Goal: Task Accomplishment & Management: Complete application form

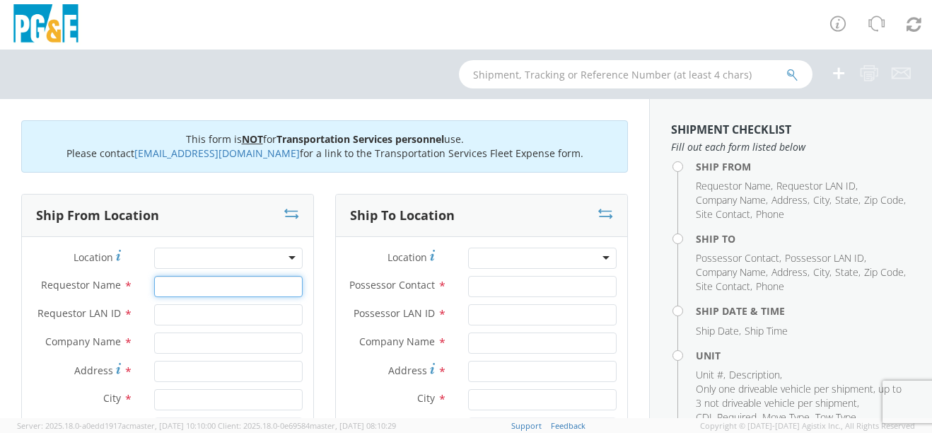
click at [206, 285] on input "Requestor Name *" at bounding box center [228, 286] width 148 height 21
type input "lew"
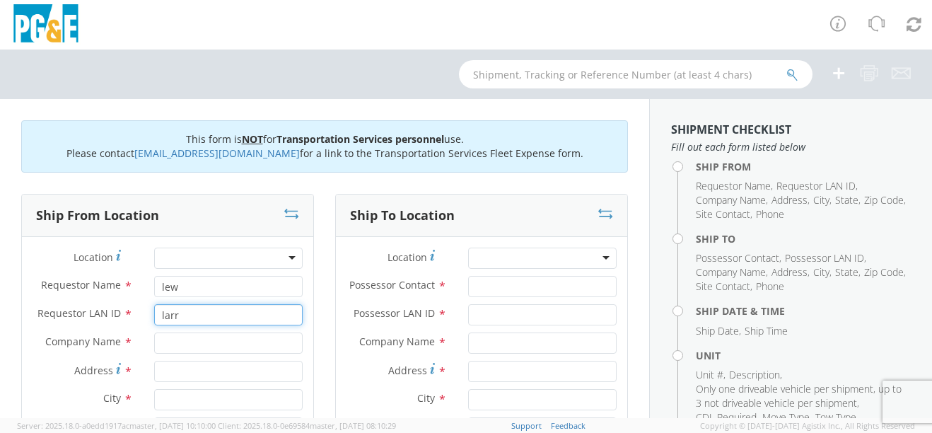
type input "larr"
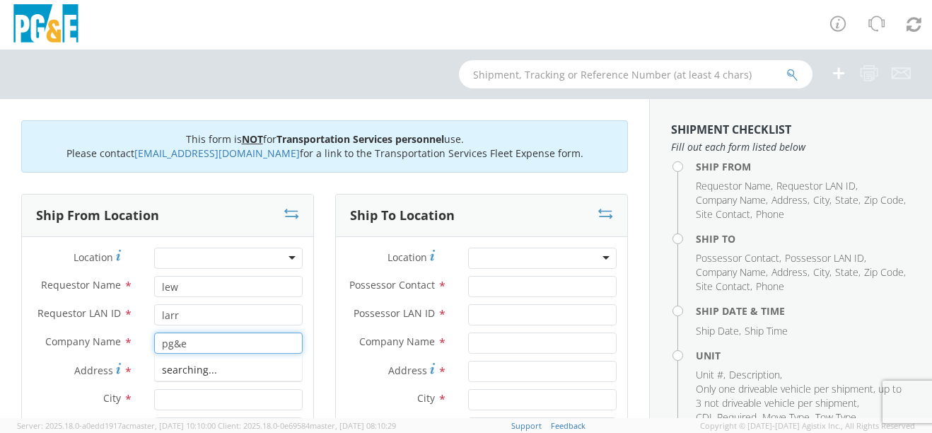
type input "pg&e"
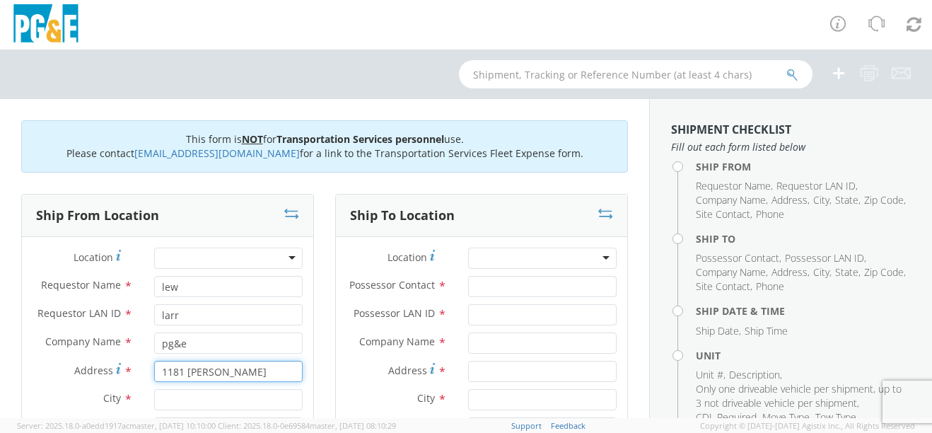
type input "1181 [PERSON_NAME]"
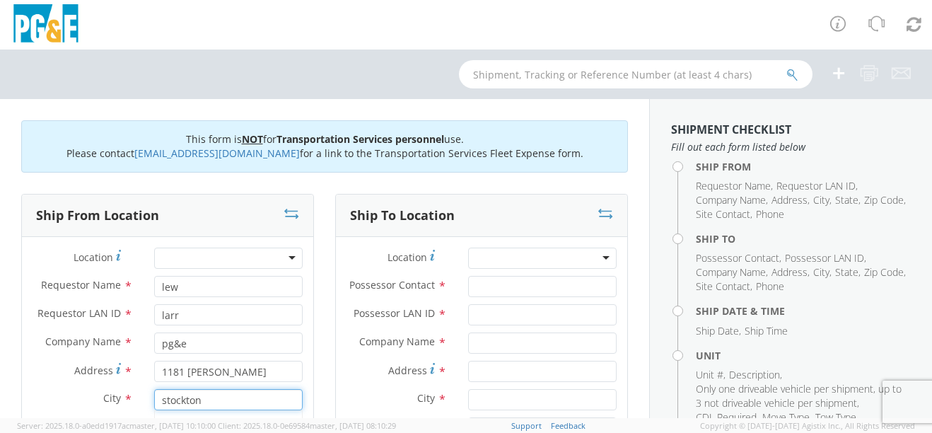
type input "stockton"
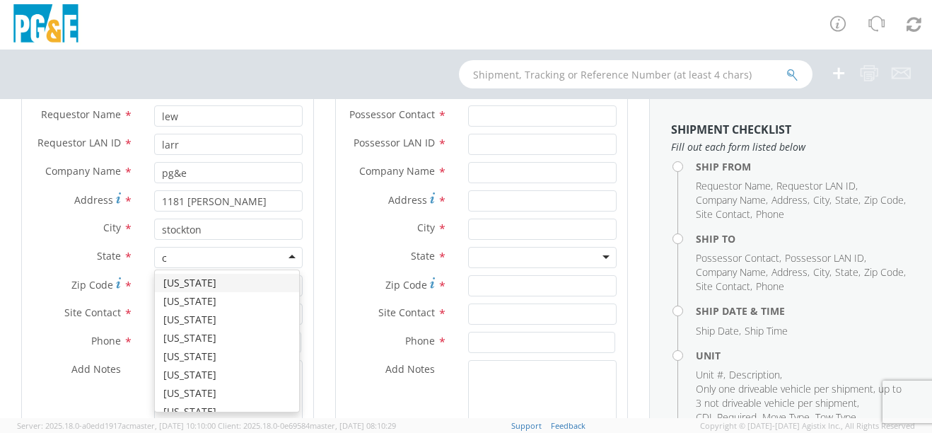
type input "ca"
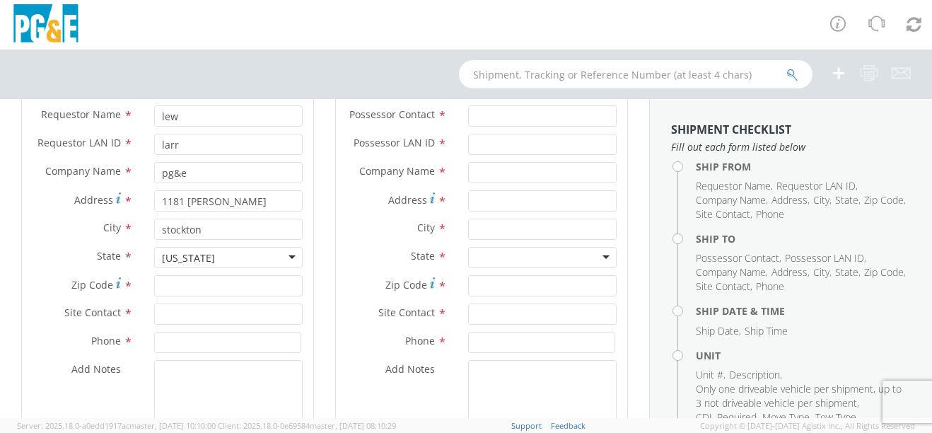
scroll to position [0, 0]
click at [209, 285] on input "Zip Code *" at bounding box center [228, 285] width 148 height 21
type input "95206"
click at [199, 314] on input "text" at bounding box center [228, 313] width 148 height 21
type input "[PERSON_NAME]"
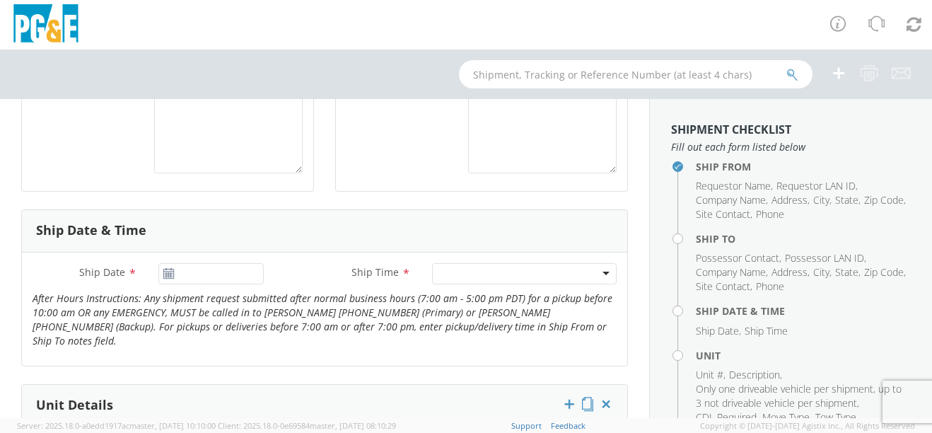
scroll to position [170, 0]
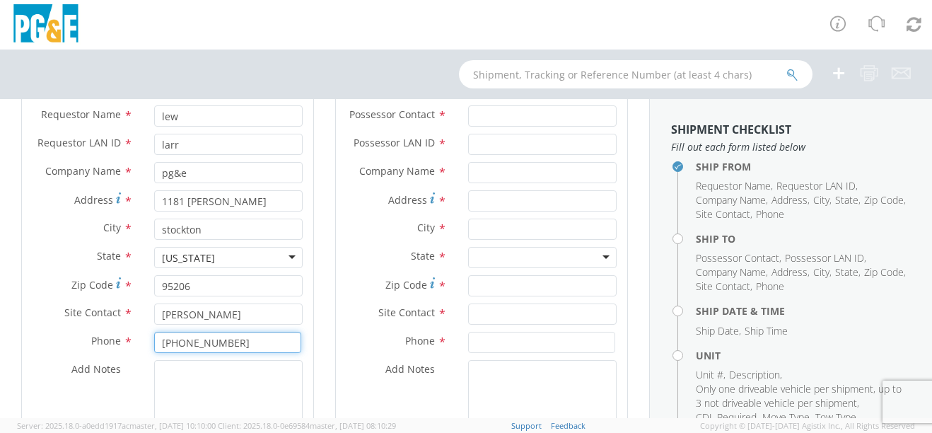
type input "[PHONE_NUMBER]"
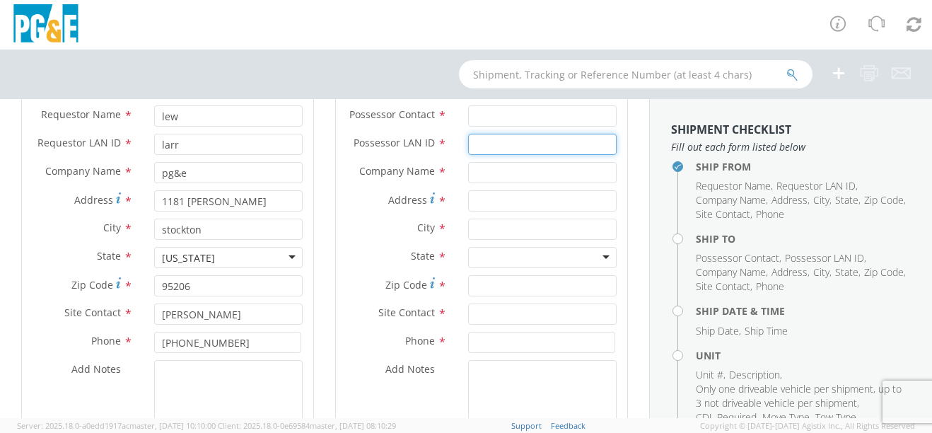
click at [484, 155] on input "Possessor LAN ID *" at bounding box center [542, 144] width 148 height 21
type input "larr"
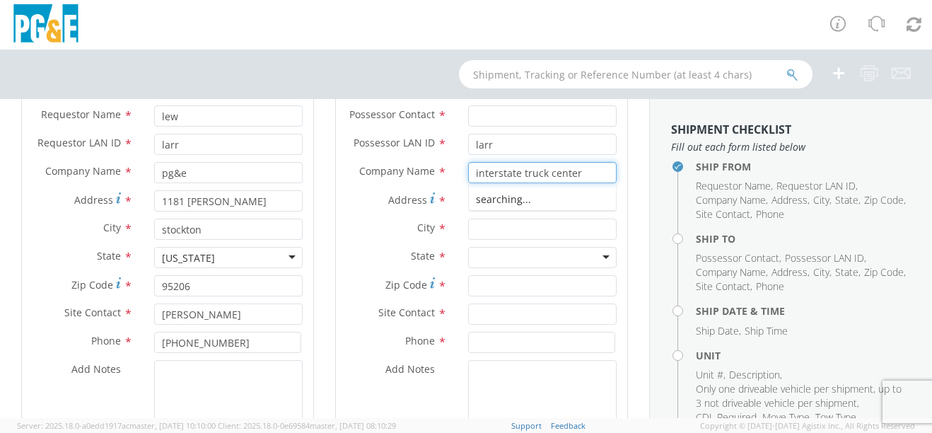
type input "interstate truck center"
type input "[STREET_ADDRESS][PERSON_NAME]"
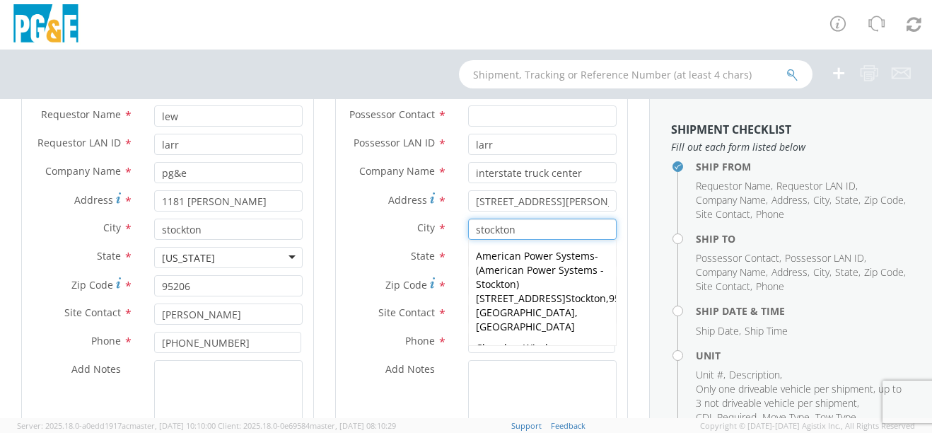
type input "stockton"
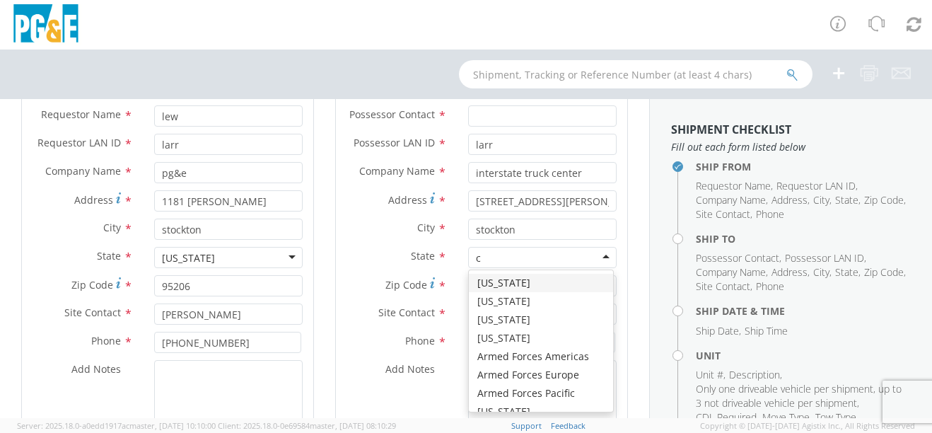
type input "ca"
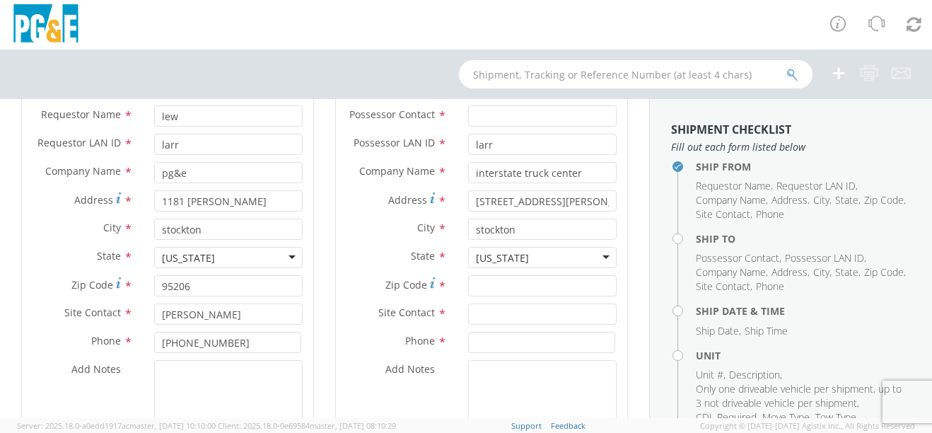
scroll to position [665, 0]
click at [597, 266] on div "[US_STATE]" at bounding box center [542, 257] width 148 height 21
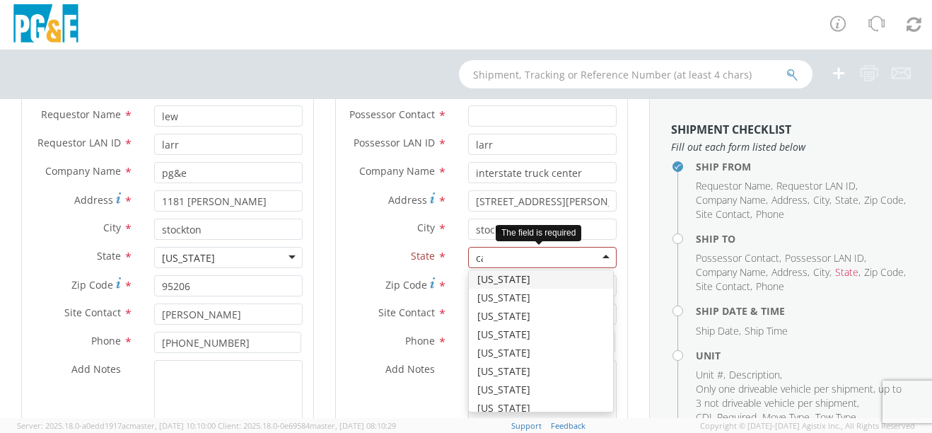
scroll to position [141, 0]
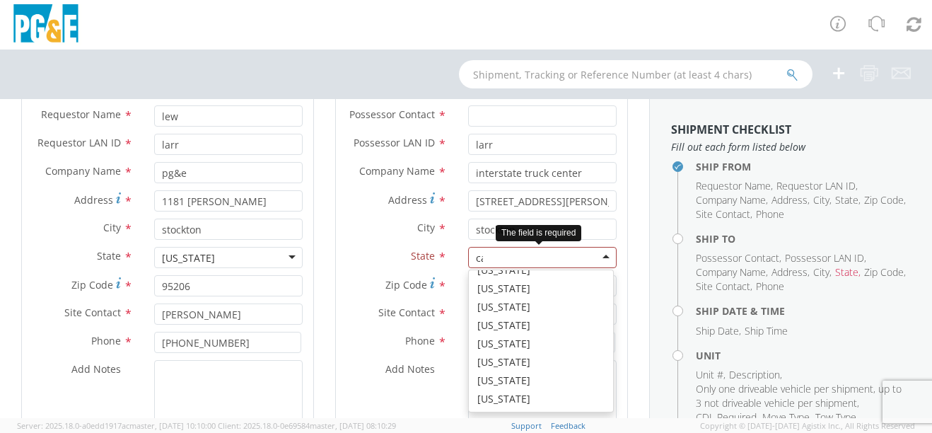
type input "cal"
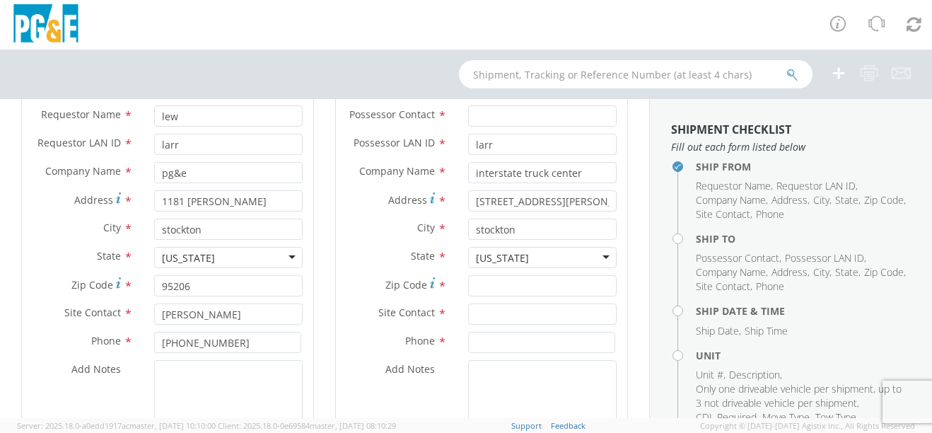
scroll to position [0, 0]
click at [539, 296] on input "Zip Code *" at bounding box center [542, 285] width 148 height 21
type input "95215"
click at [522, 325] on input "text" at bounding box center [542, 313] width 148 height 21
type input "service dept"
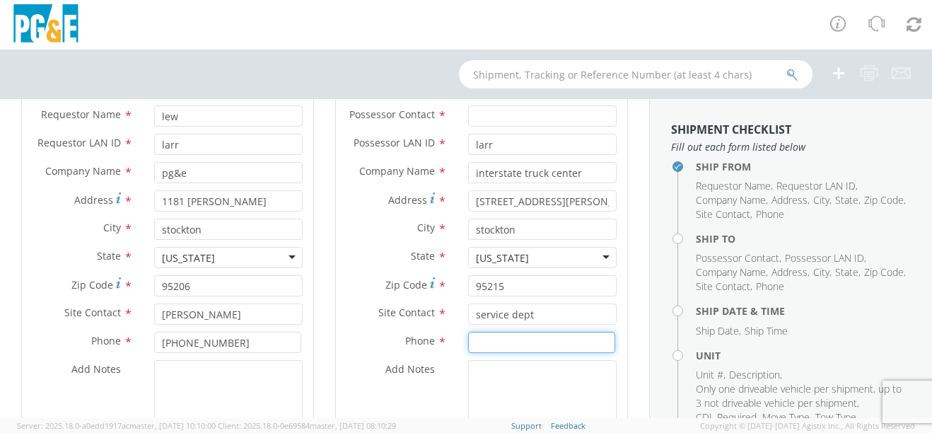
click at [531, 353] on input at bounding box center [541, 342] width 147 height 21
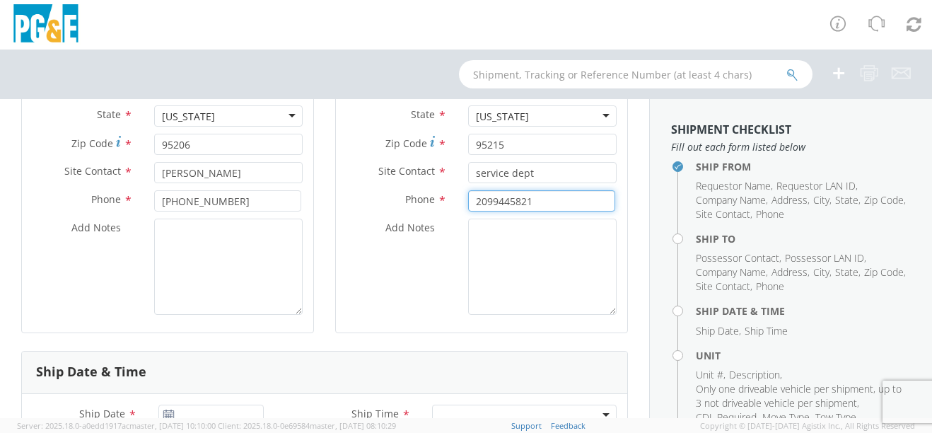
type input "2099445821"
click at [550, 284] on textarea "Add Notes *" at bounding box center [542, 266] width 148 height 96
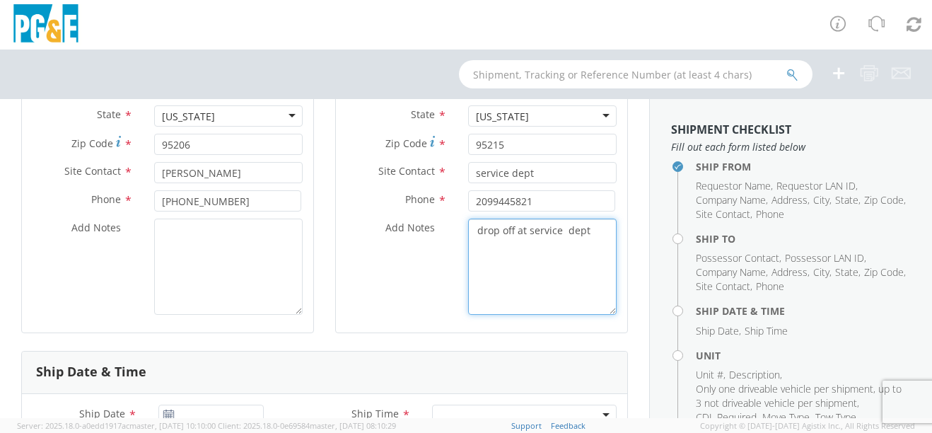
type textarea "drop off at service dept"
click at [419, 234] on span "Add Notes" at bounding box center [409, 227] width 49 height 13
click at [468, 242] on textarea "drop off at service dept" at bounding box center [542, 266] width 148 height 96
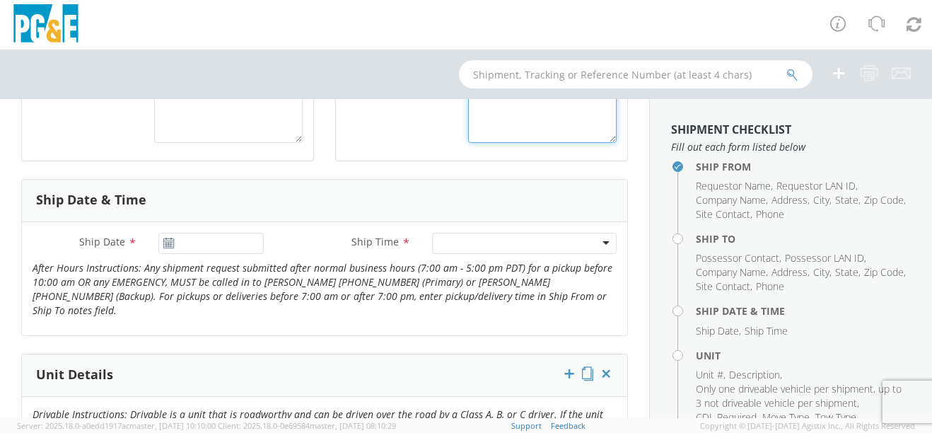
scroll to position [524, 0]
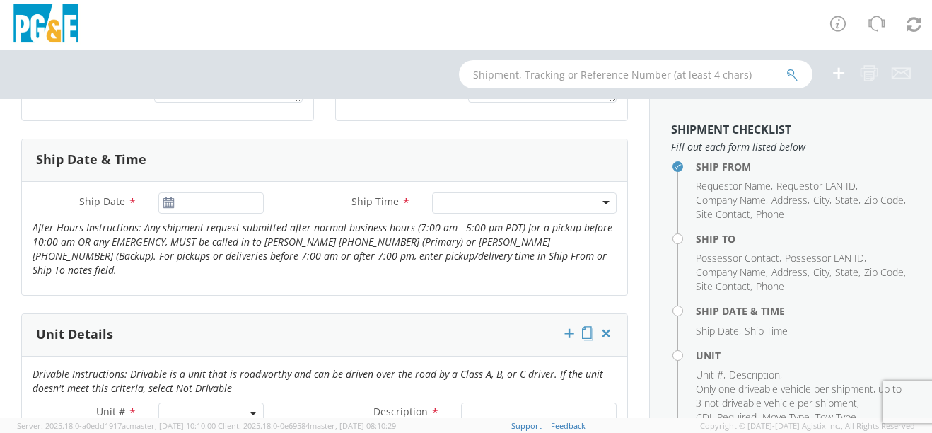
click at [170, 209] on icon at bounding box center [169, 202] width 12 height 11
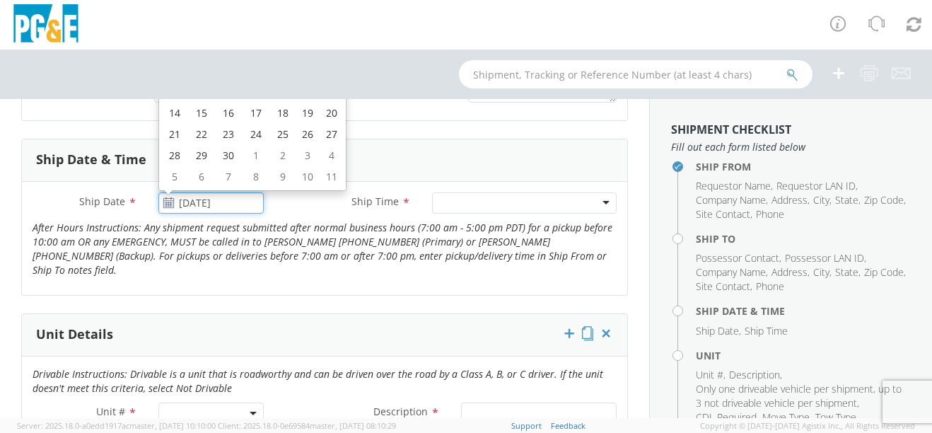
click at [197, 214] on input "[DATE]" at bounding box center [210, 202] width 105 height 21
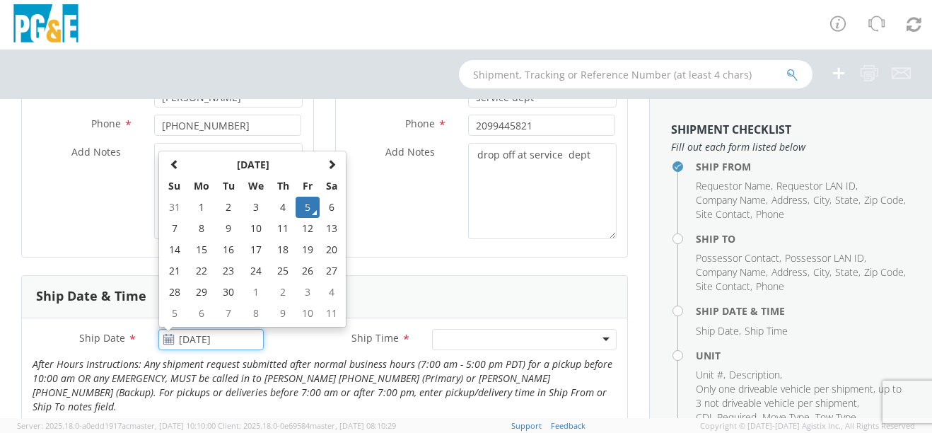
scroll to position [382, 0]
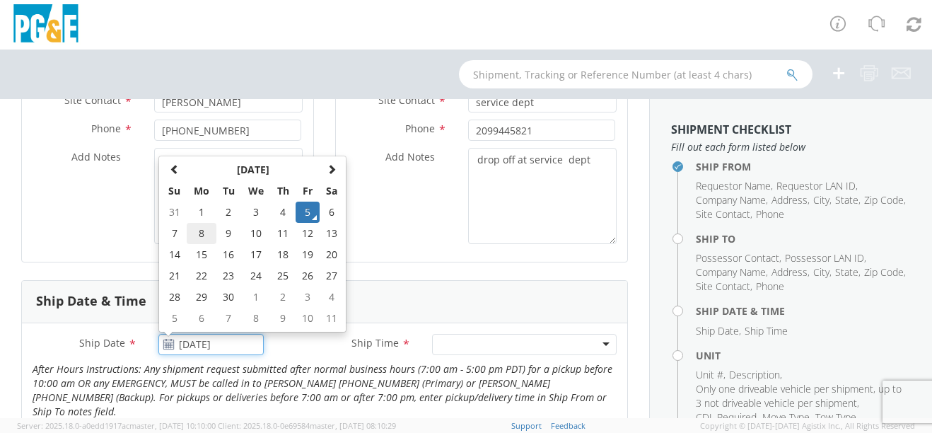
click at [198, 241] on td "8" at bounding box center [202, 233] width 30 height 21
type input "[DATE]"
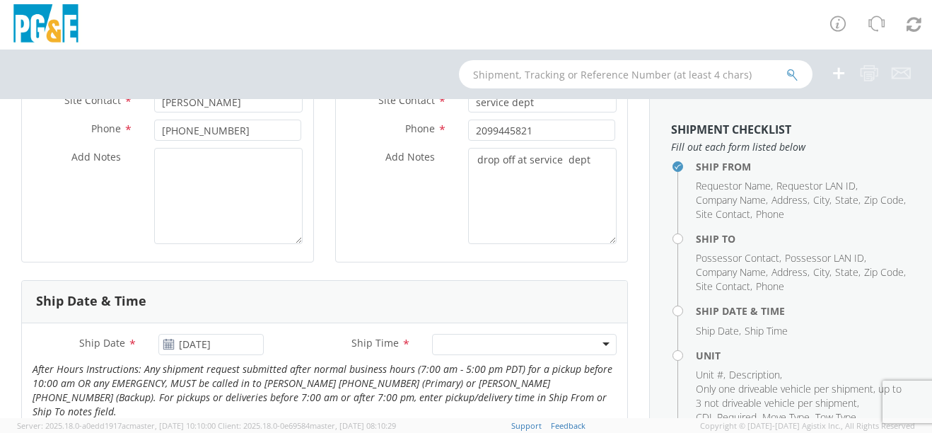
click at [165, 350] on icon at bounding box center [169, 344] width 12 height 11
click at [164, 349] on use at bounding box center [169, 344] width 10 height 10
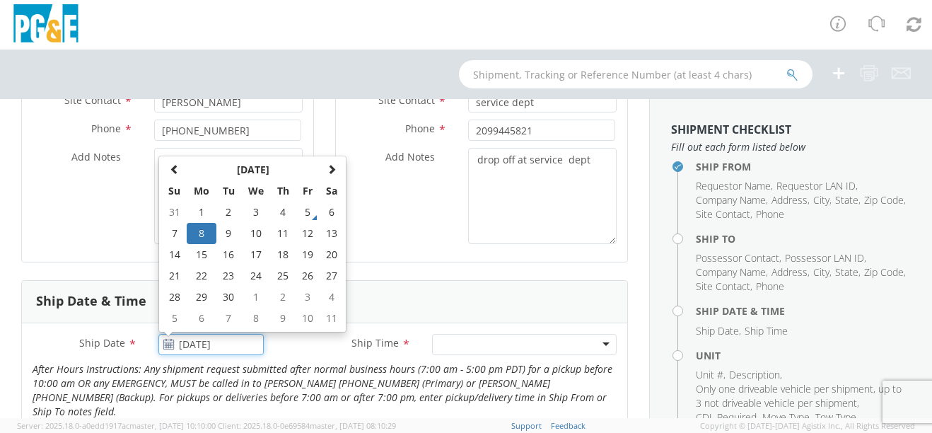
click at [238, 355] on input "[DATE]" at bounding box center [210, 344] width 105 height 21
click at [168, 350] on icon at bounding box center [169, 344] width 12 height 11
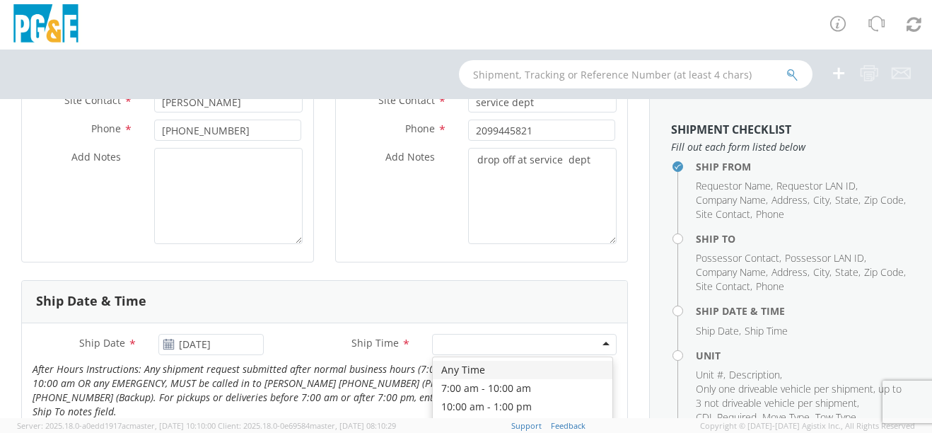
click at [595, 355] on div at bounding box center [524, 344] width 185 height 21
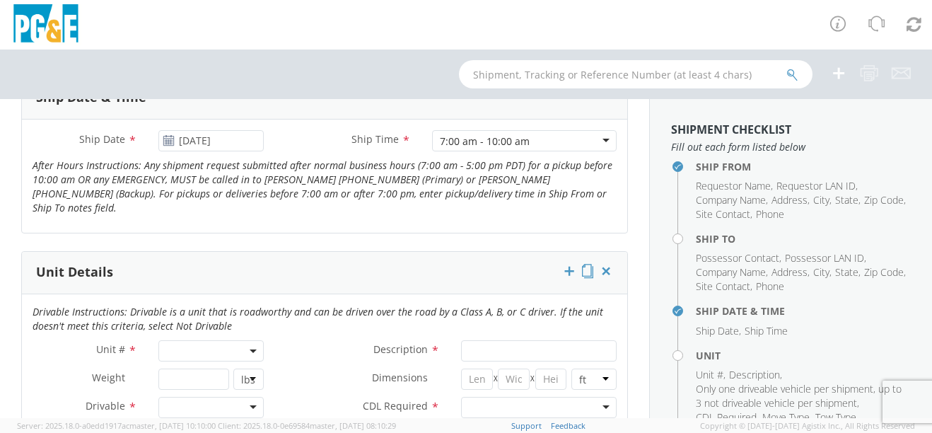
scroll to position [595, 0]
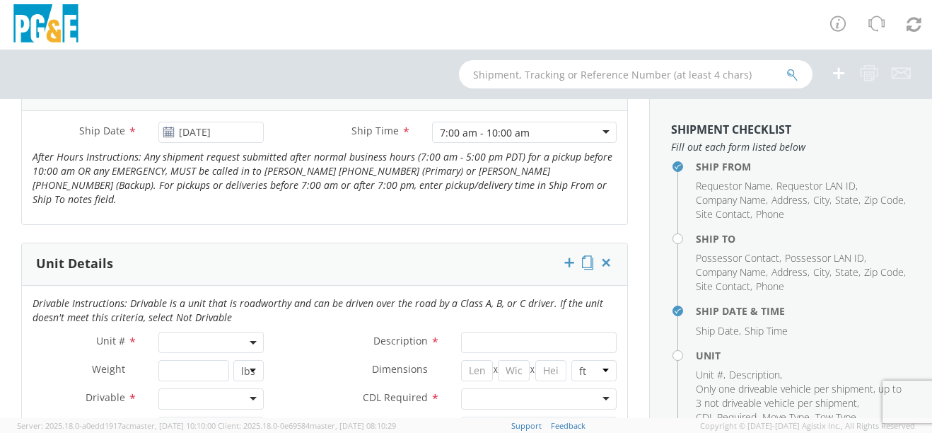
click at [240, 335] on span at bounding box center [210, 342] width 105 height 21
click at [195, 360] on input "search" at bounding box center [209, 365] width 95 height 21
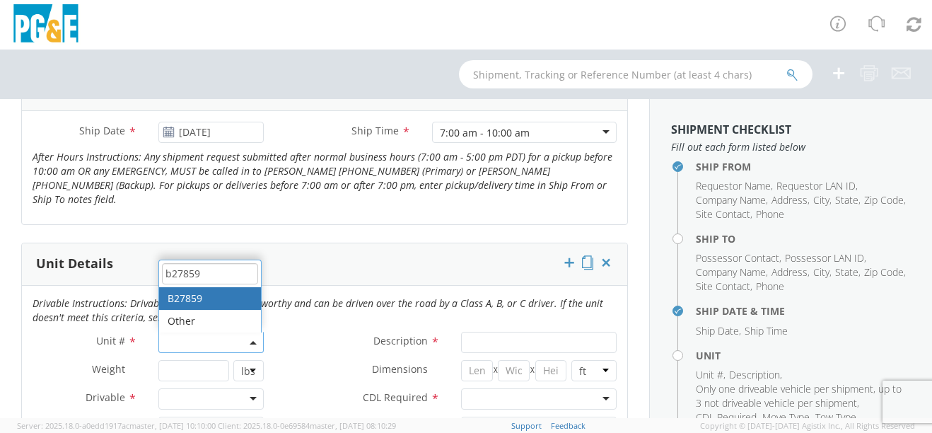
type input "b27859"
type input "TRUCK; DUMP 10YD 6X4"
type input "56000"
select select "B27859"
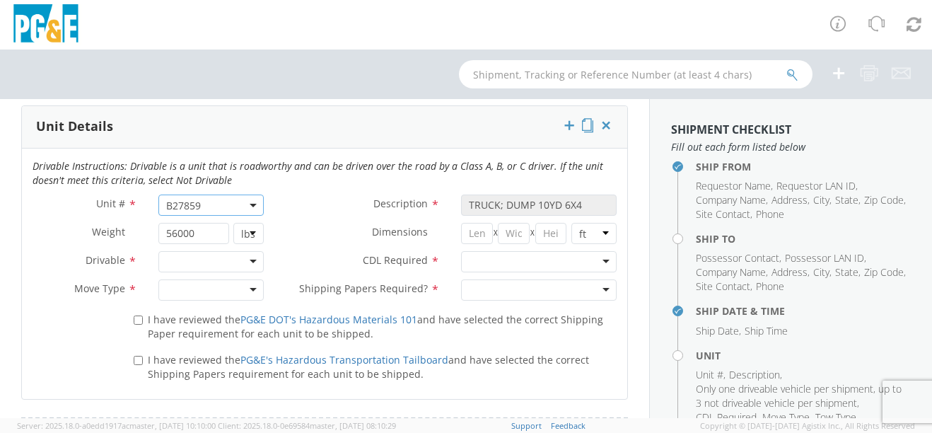
scroll to position [736, 0]
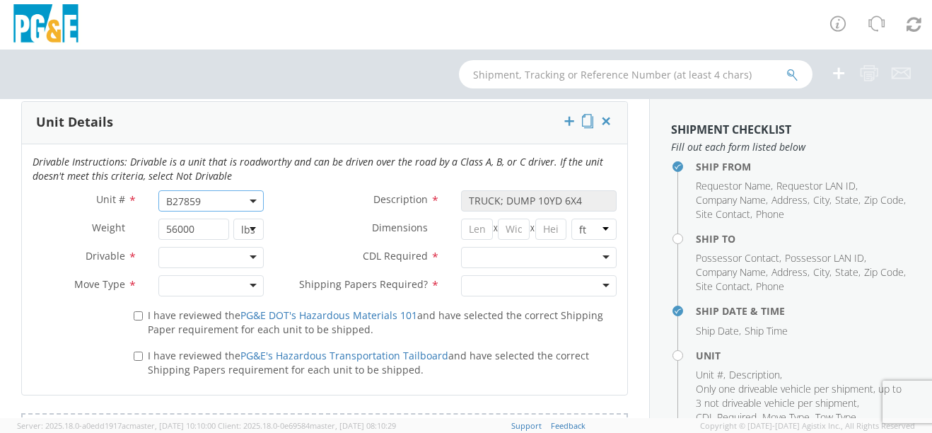
click at [244, 256] on div at bounding box center [210, 257] width 105 height 21
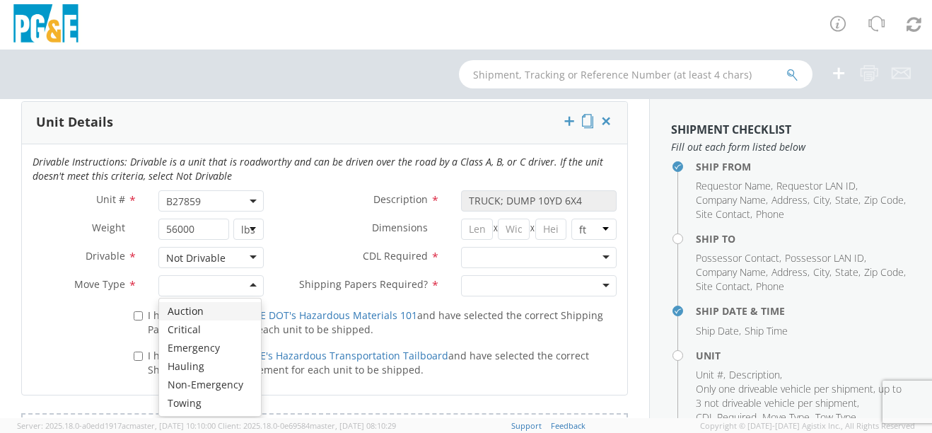
click at [247, 275] on div at bounding box center [210, 285] width 105 height 21
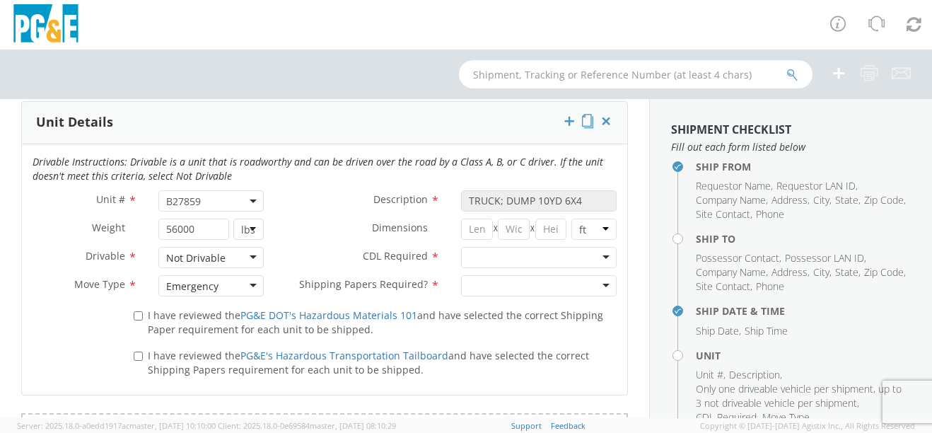
click at [587, 250] on div at bounding box center [539, 257] width 156 height 21
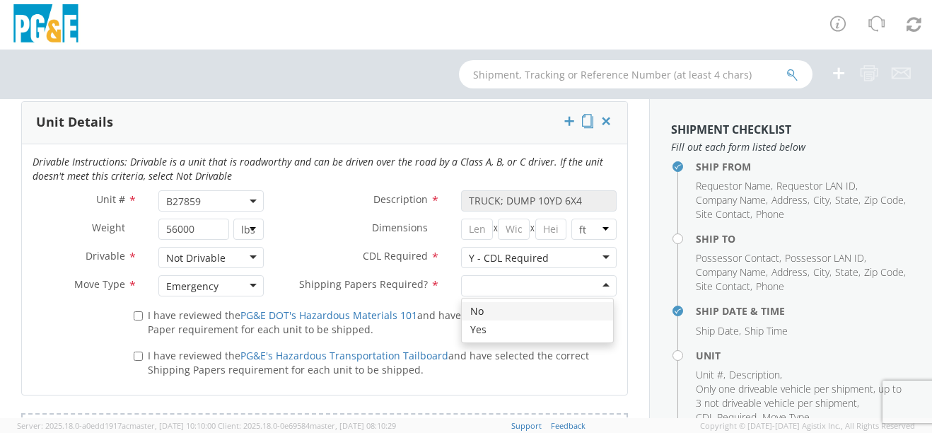
click at [583, 280] on div at bounding box center [539, 285] width 156 height 21
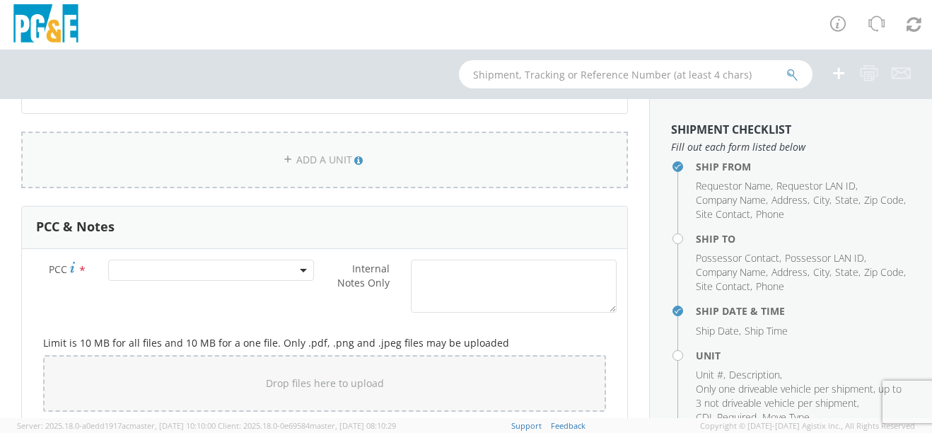
scroll to position [1019, 0]
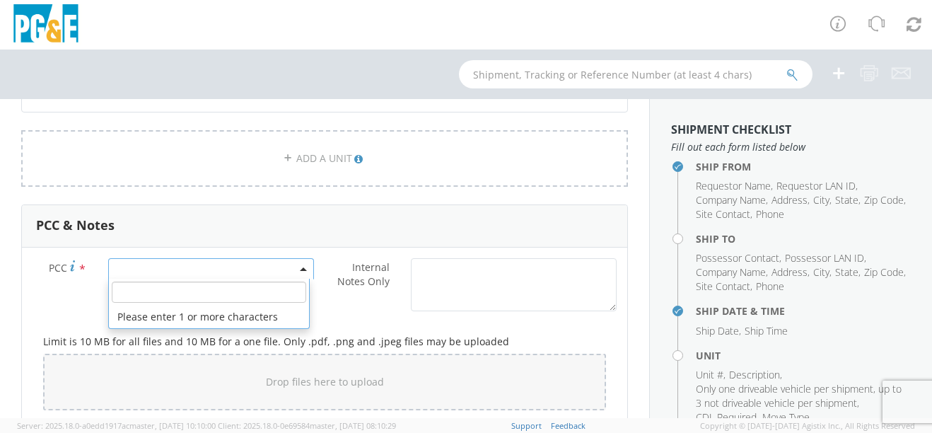
click at [273, 262] on span at bounding box center [211, 268] width 206 height 21
click at [244, 291] on input "number" at bounding box center [209, 291] width 194 height 21
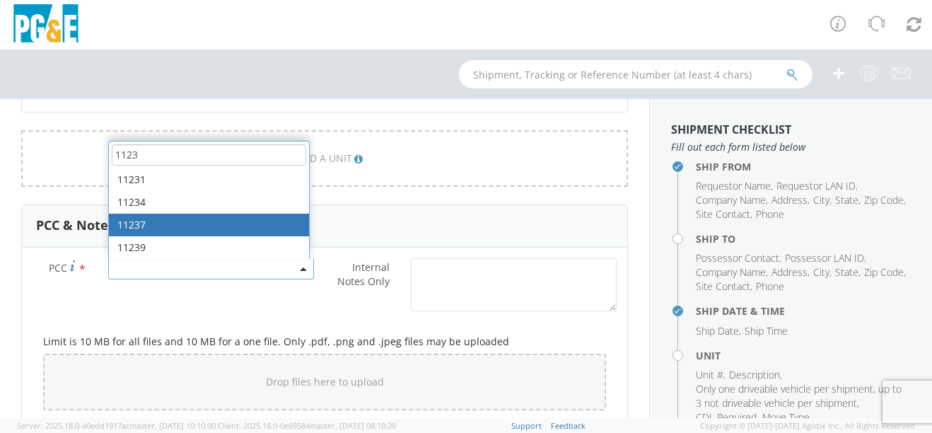
type input "1123"
select select "11237"
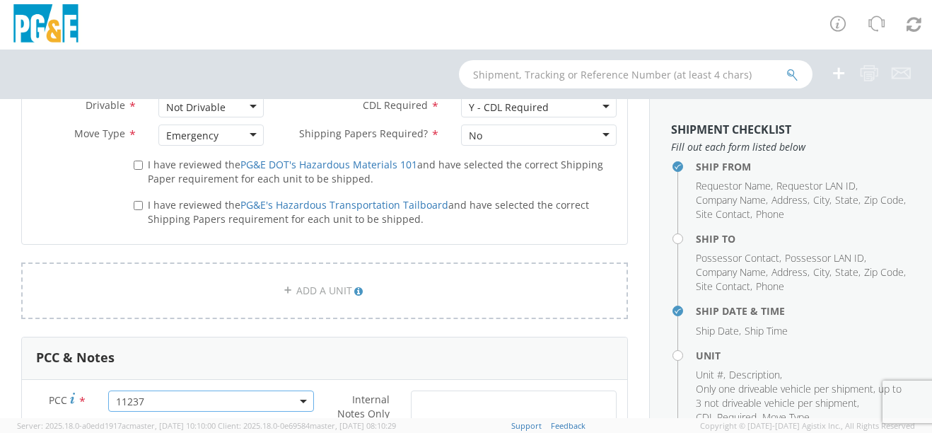
scroll to position [780, 0]
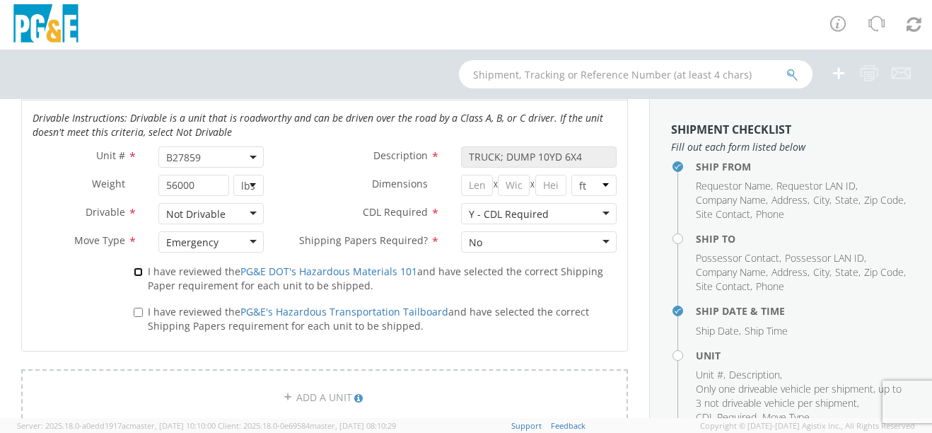
click at [137, 267] on input "I have reviewed the PG&E DOT's Hazardous Materials 101 and have selected the co…" at bounding box center [138, 271] width 9 height 9
checkbox input "true"
click at [134, 310] on input "I have reviewed the PG&E's Hazardous Transportation Tailboard and have selected…" at bounding box center [138, 312] width 9 height 9
checkbox input "true"
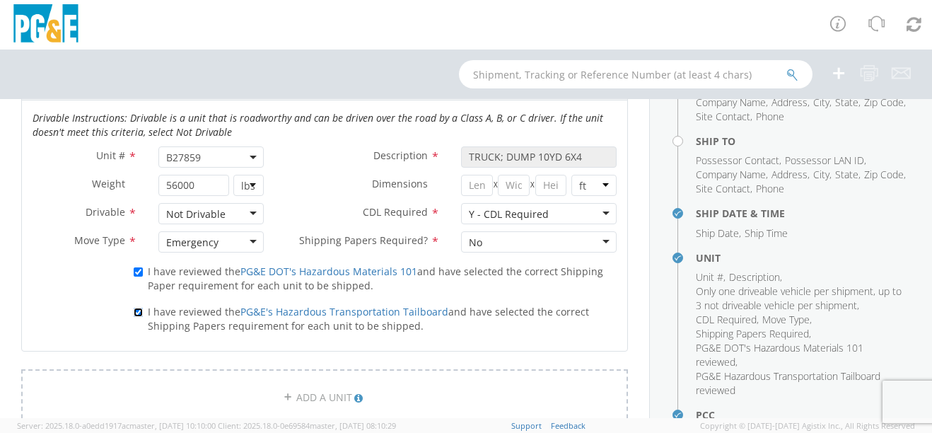
scroll to position [242, 0]
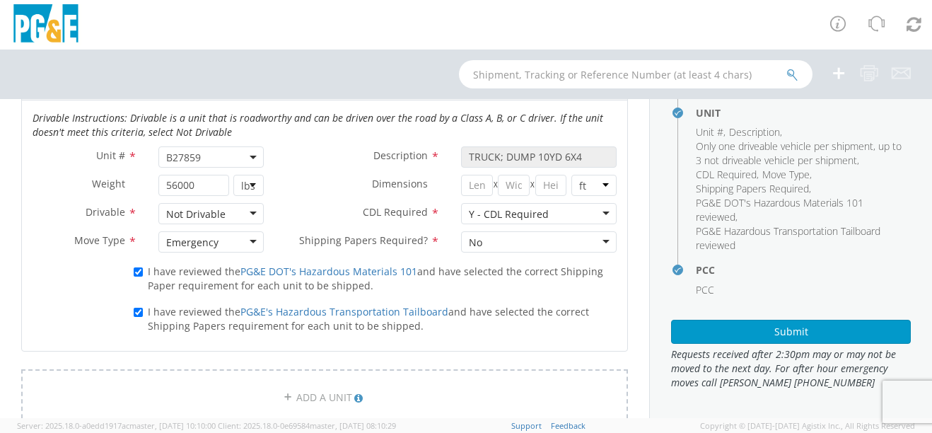
click at [782, 344] on aside "Shipment Checklist Fill out each form listed below Ship From Requestor Name , R…" at bounding box center [790, 258] width 283 height 319
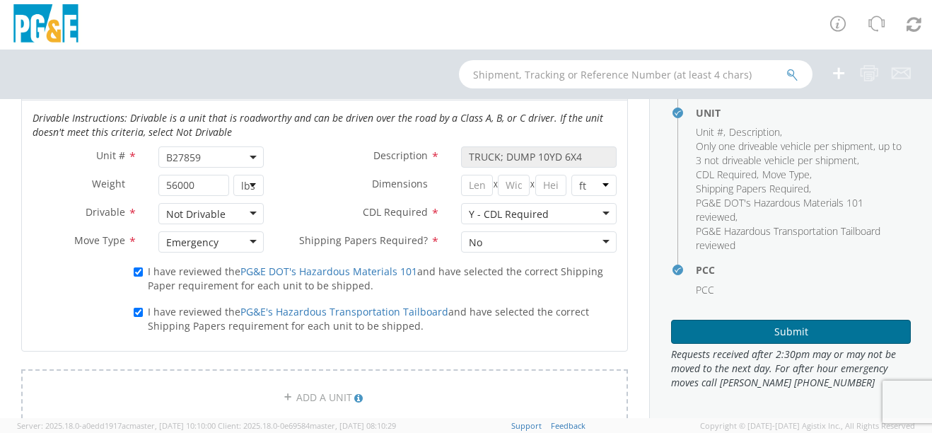
click at [781, 339] on button "Submit" at bounding box center [791, 332] width 240 height 24
click at [764, 337] on button "Submit" at bounding box center [791, 332] width 240 height 24
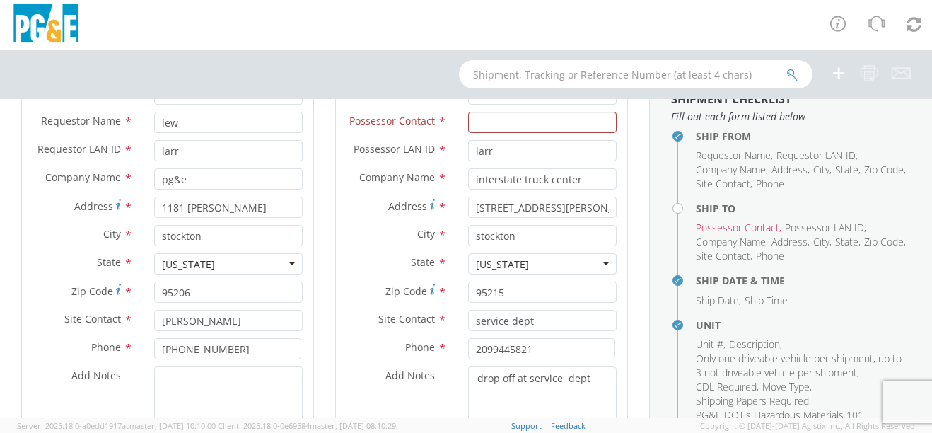
scroll to position [144, 0]
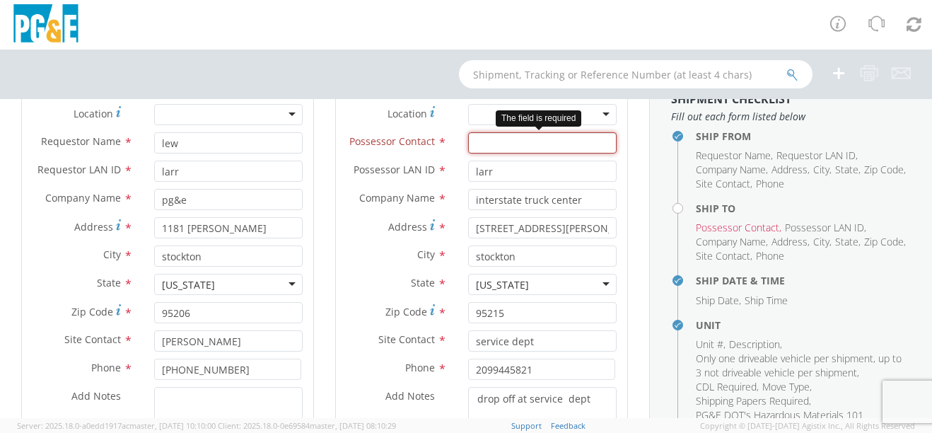
click at [535, 141] on input "Possessor Contact *" at bounding box center [542, 142] width 148 height 21
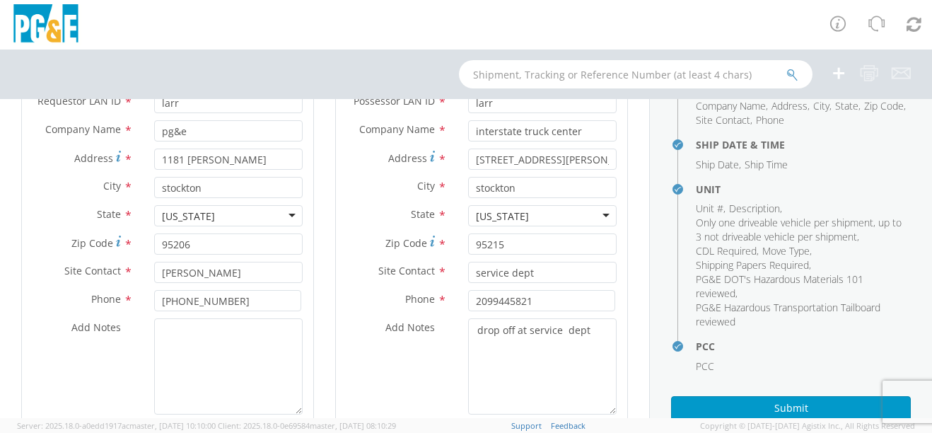
scroll to position [242, 0]
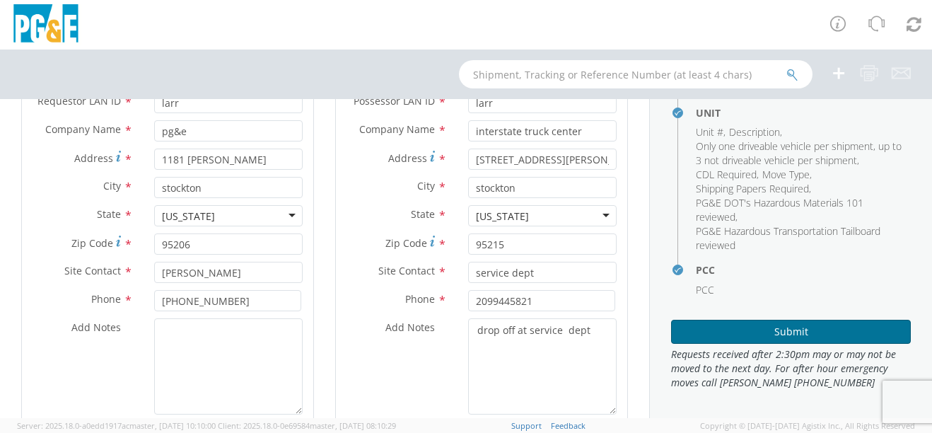
type input "[PERSON_NAME]"
click at [793, 334] on button "Submit" at bounding box center [791, 332] width 240 height 24
